Goal: Find specific page/section: Find specific page/section

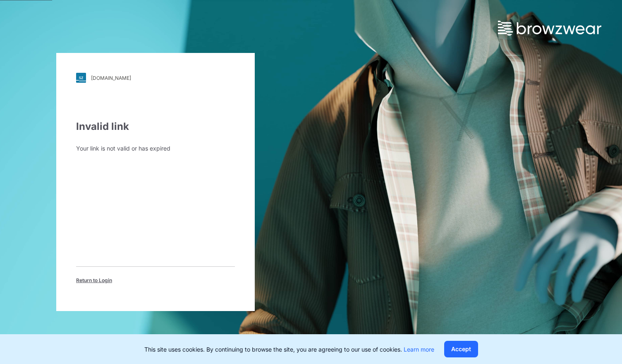
click at [97, 281] on span "Return to Login" at bounding box center [94, 280] width 36 height 7
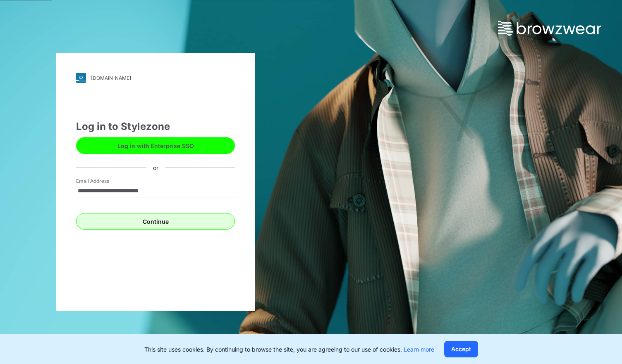
type input "**********"
click at [166, 222] on button "Continue" at bounding box center [155, 221] width 159 height 17
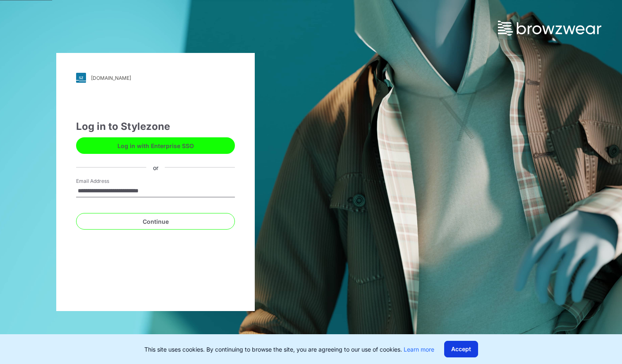
click at [460, 346] on button "Accept" at bounding box center [461, 349] width 34 height 17
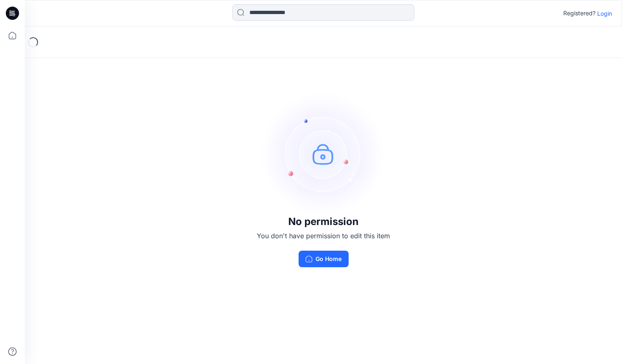
click at [605, 16] on p "Login" at bounding box center [605, 13] width 15 height 9
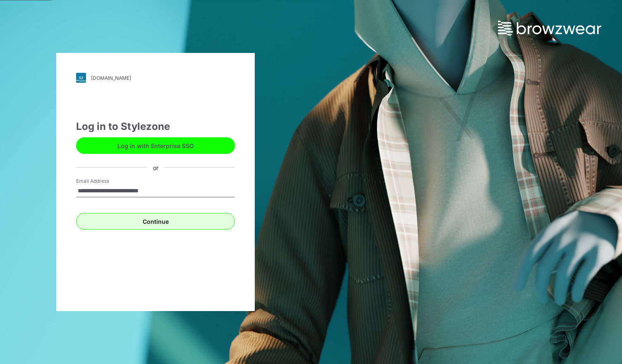
type input "**********"
click at [159, 222] on button "Continue" at bounding box center [155, 221] width 159 height 17
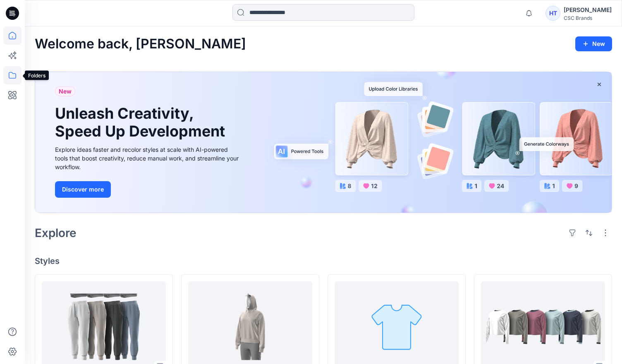
click at [15, 77] on icon at bounding box center [12, 75] width 18 height 18
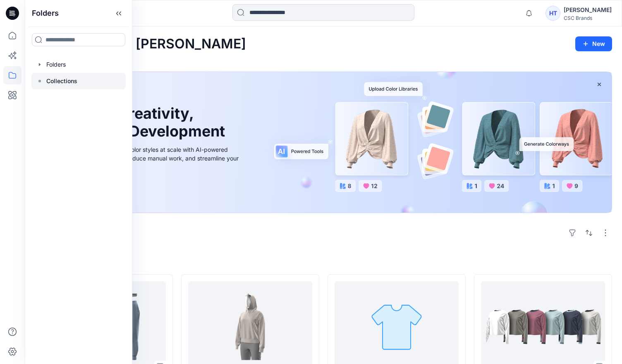
click at [80, 82] on div at bounding box center [78, 81] width 94 height 17
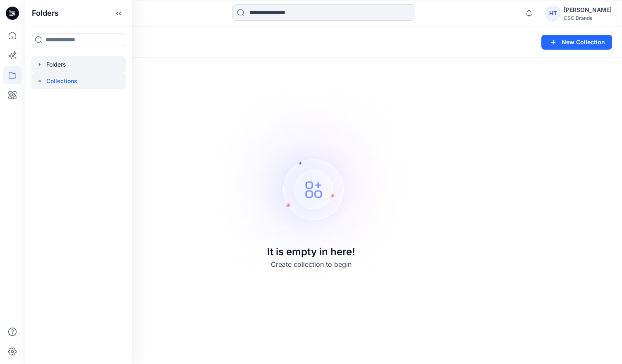
click at [56, 65] on div at bounding box center [78, 64] width 94 height 17
click at [59, 64] on div at bounding box center [78, 64] width 94 height 17
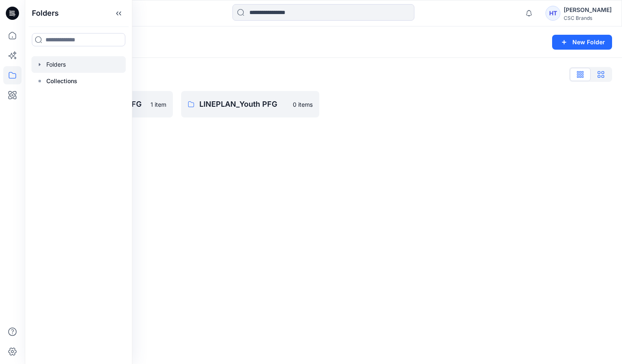
click at [598, 74] on icon "button" at bounding box center [601, 74] width 7 height 7
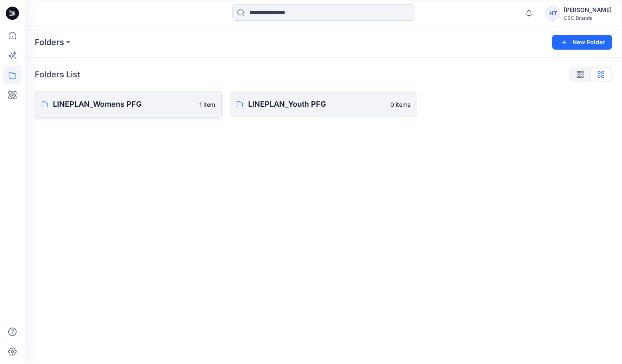
click at [91, 106] on p "LINEPLAN_Womens PFG" at bounding box center [124, 104] width 142 height 12
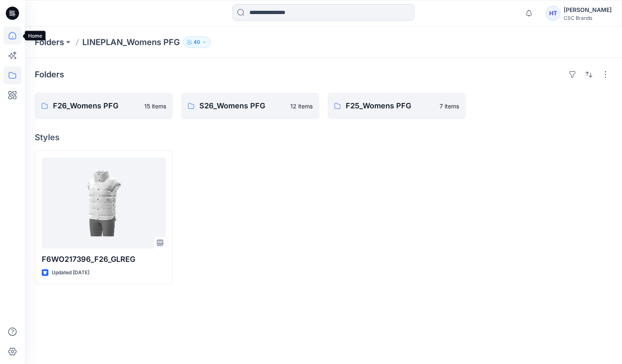
click at [12, 36] on icon at bounding box center [12, 35] width 18 height 18
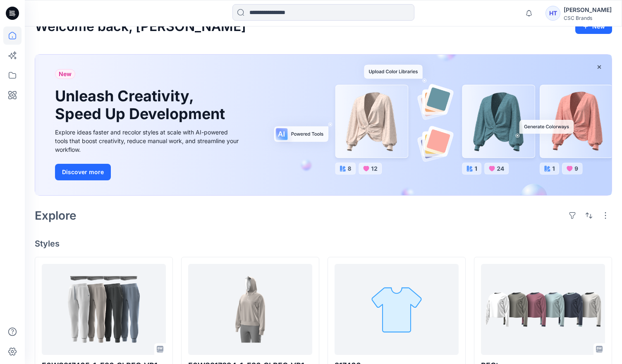
scroll to position [26, 0]
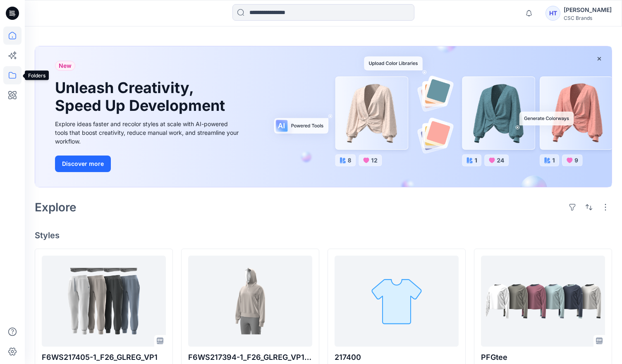
click at [14, 77] on icon at bounding box center [12, 75] width 18 height 18
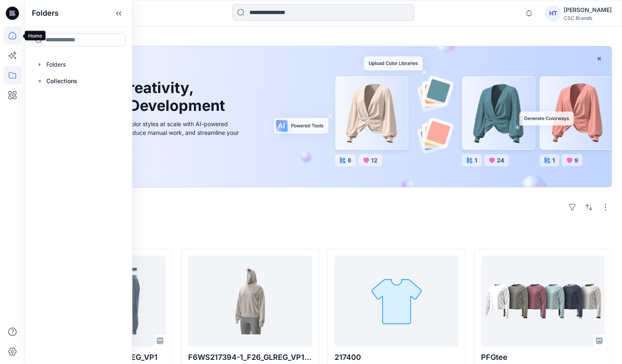
click at [13, 35] on icon at bounding box center [12, 35] width 18 height 18
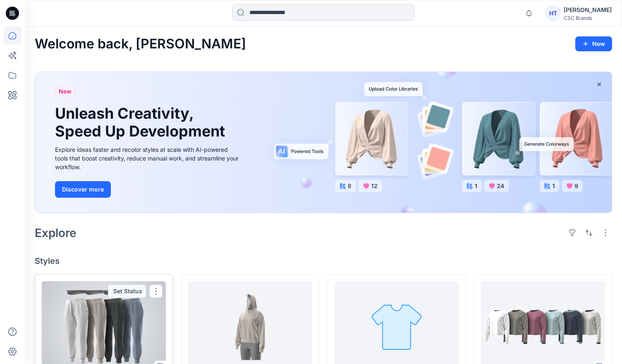
scroll to position [0, 0]
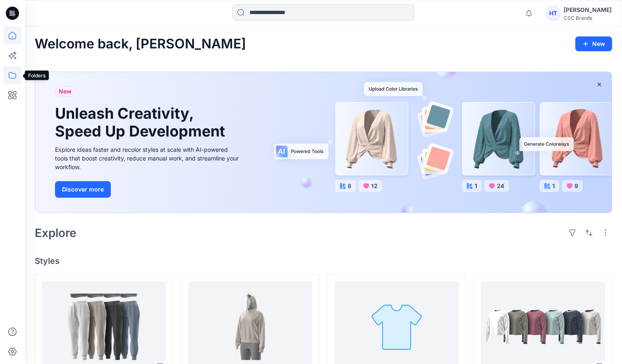
click at [10, 79] on icon at bounding box center [12, 75] width 18 height 18
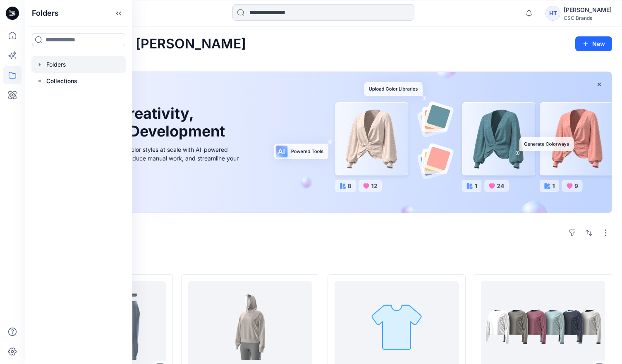
click at [55, 67] on div at bounding box center [78, 64] width 94 height 17
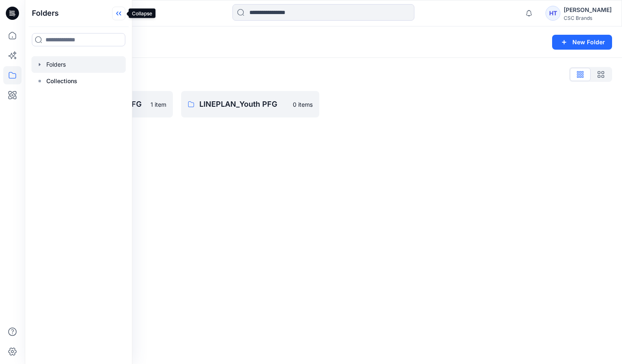
click at [122, 13] on icon at bounding box center [118, 14] width 13 height 14
